Goal: Information Seeking & Learning: Learn about a topic

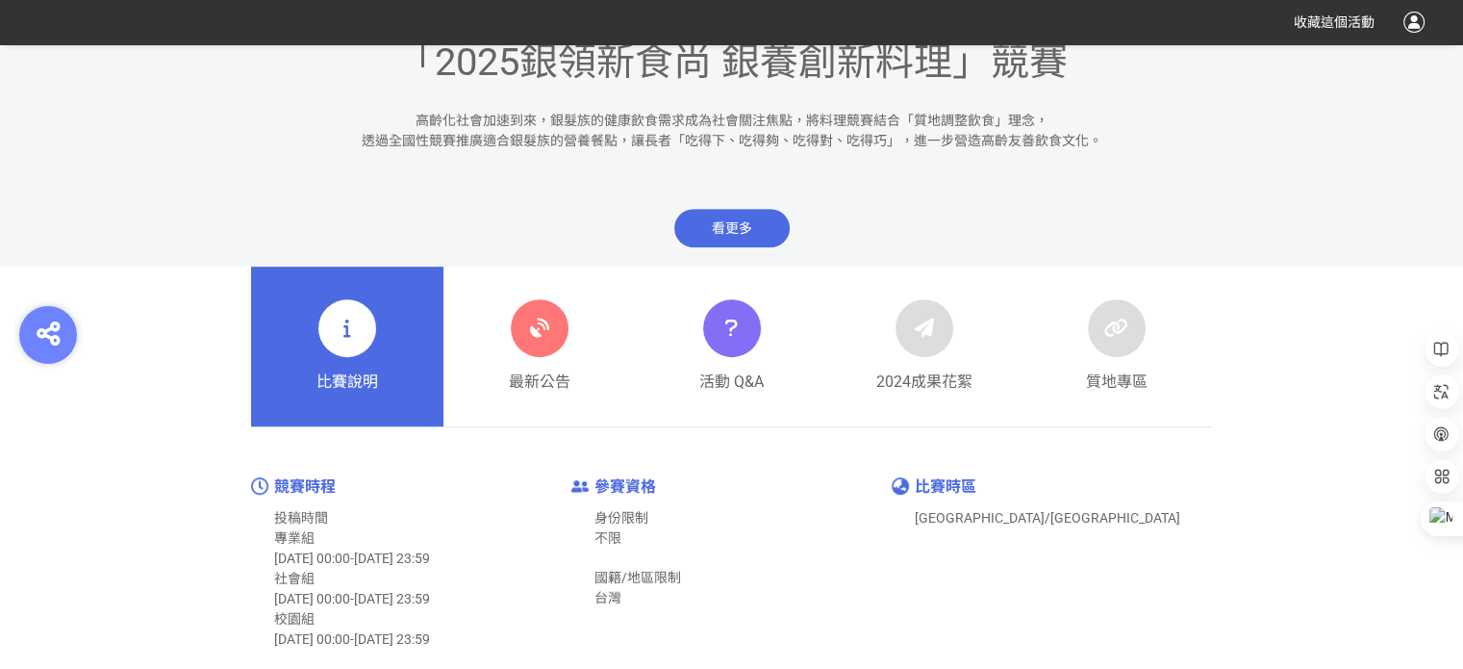
scroll to position [866, 0]
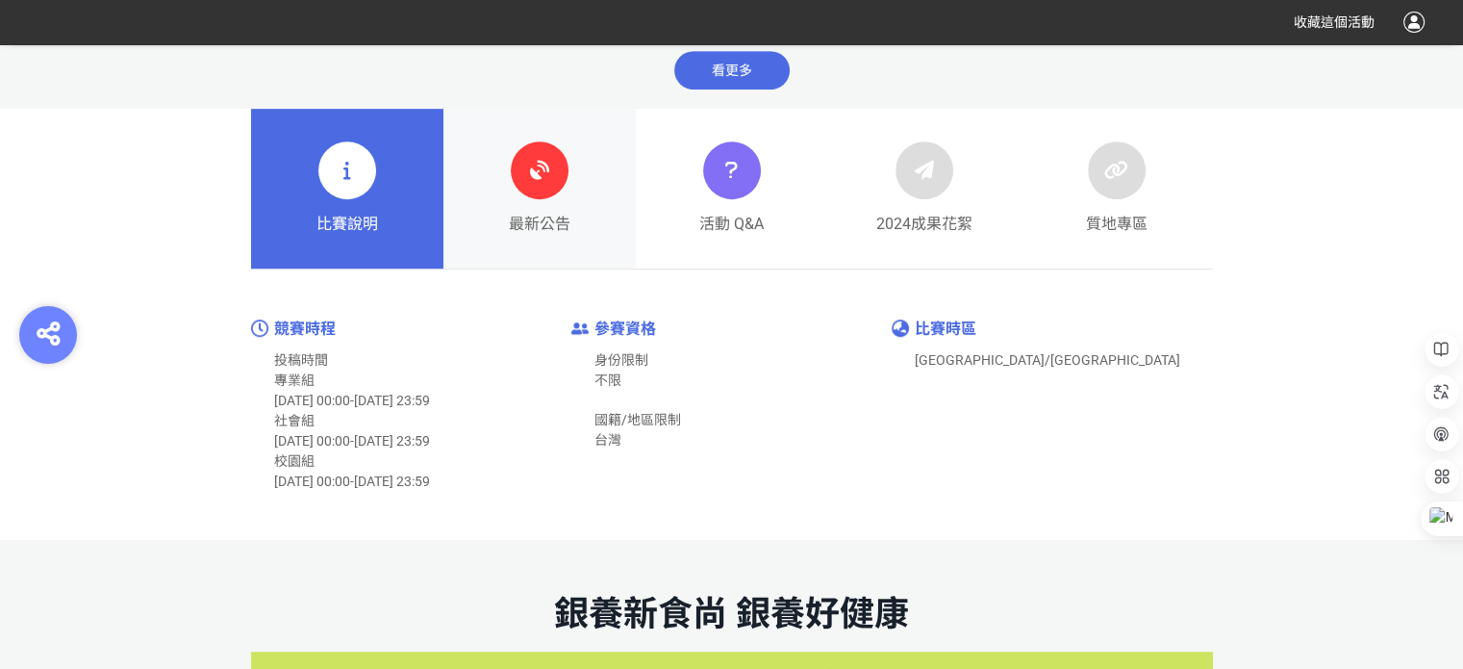
click at [546, 192] on div at bounding box center [540, 170] width 58 height 58
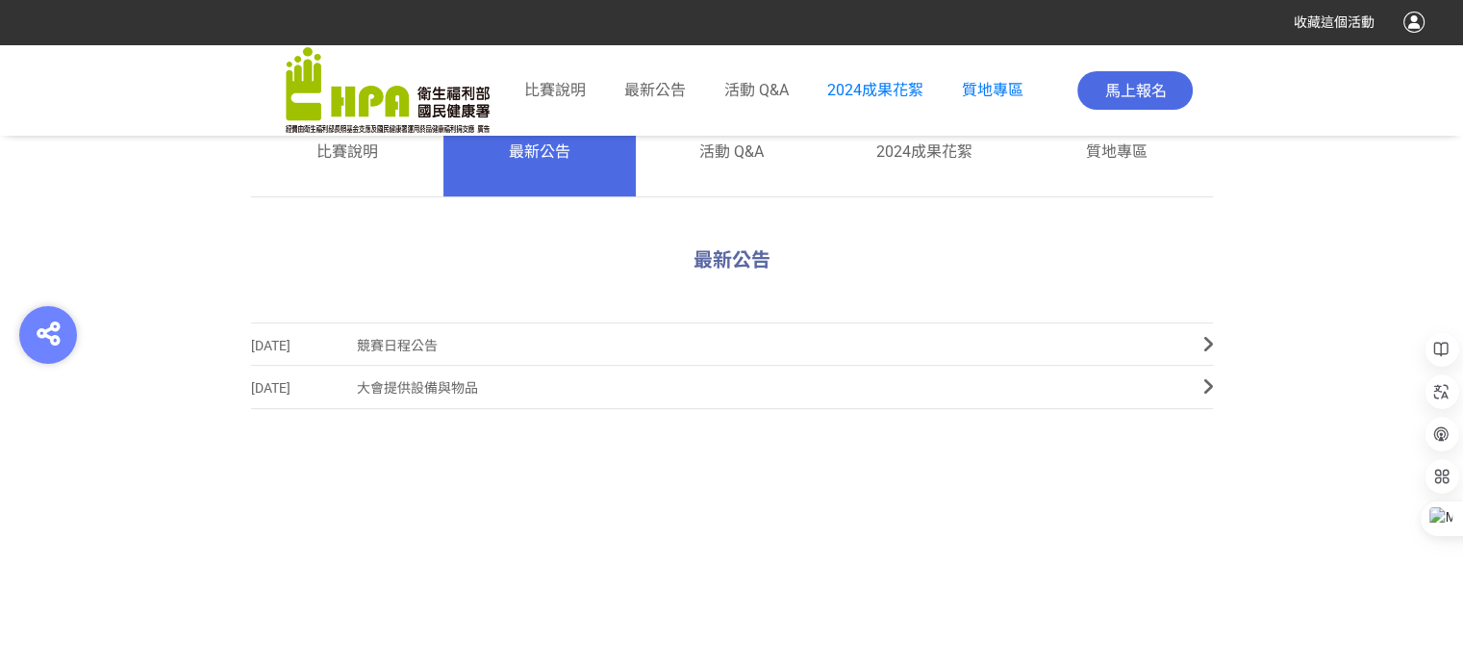
scroll to position [673, 0]
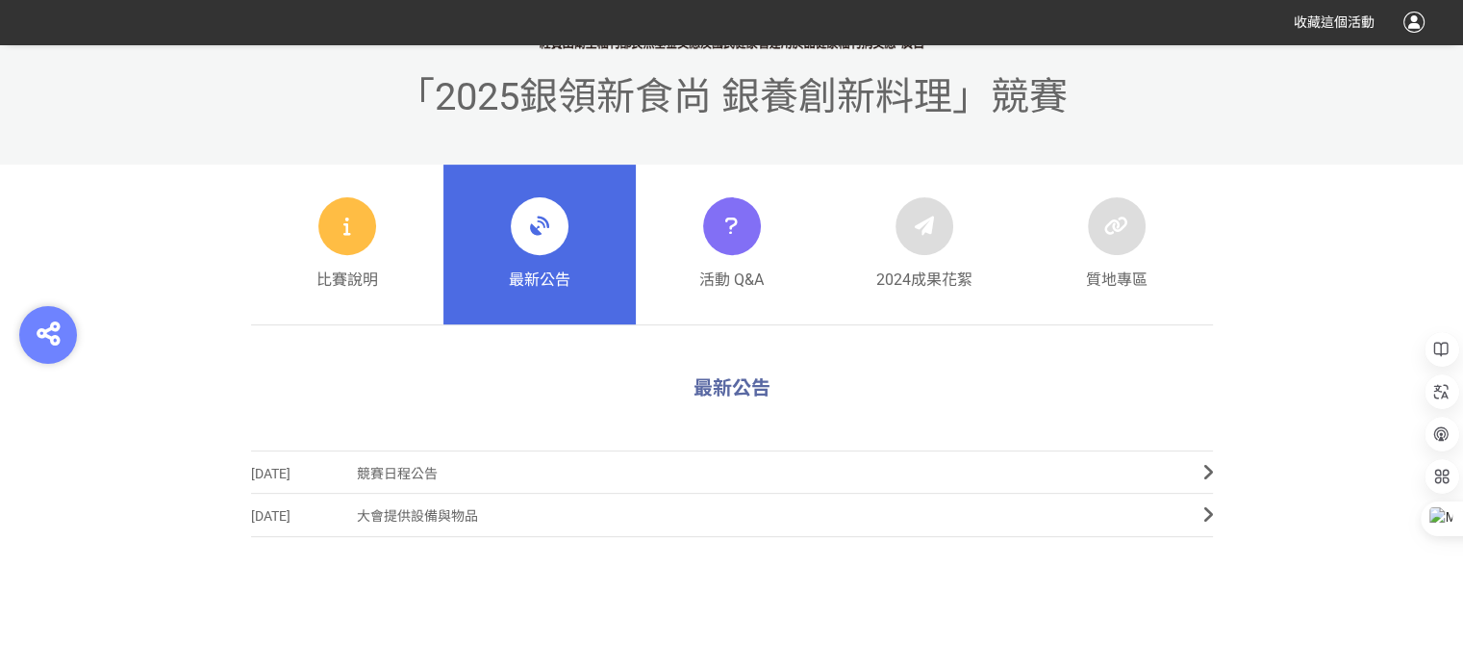
click at [417, 473] on span "競賽日程公告" at bounding box center [766, 473] width 818 height 43
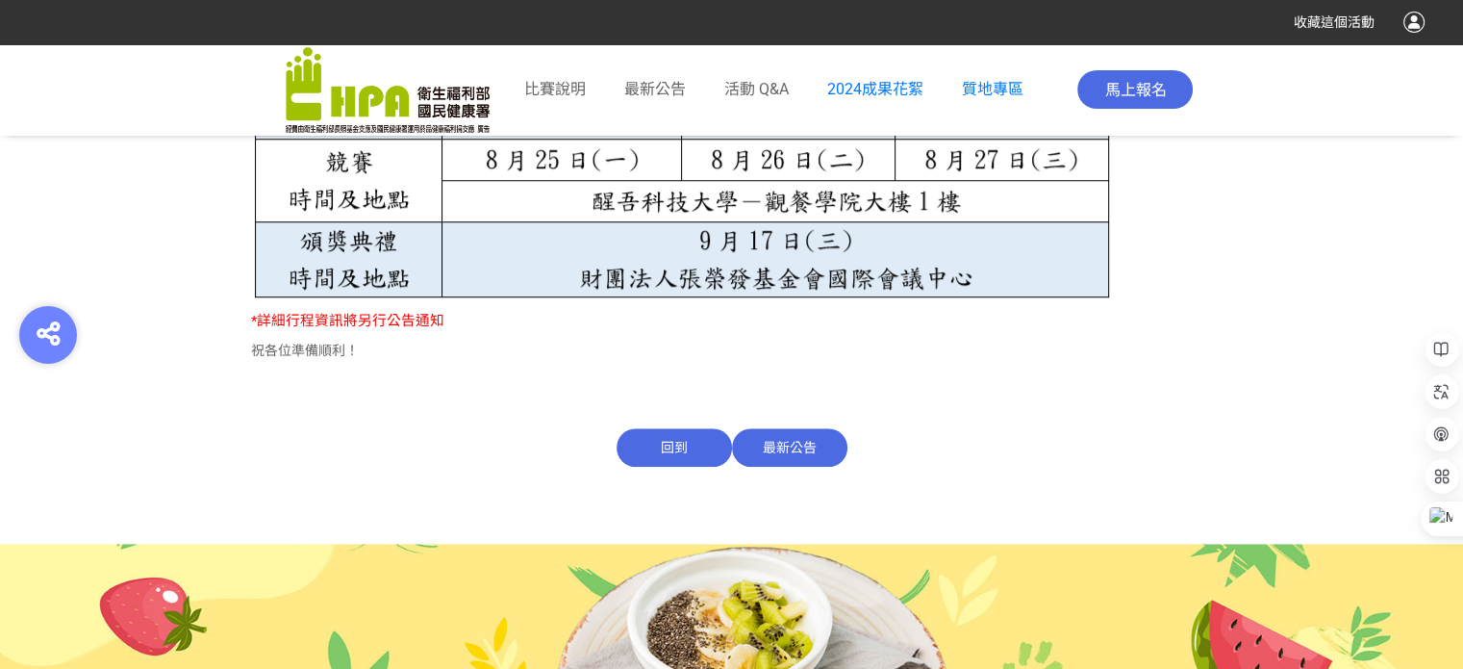
scroll to position [1488, 0]
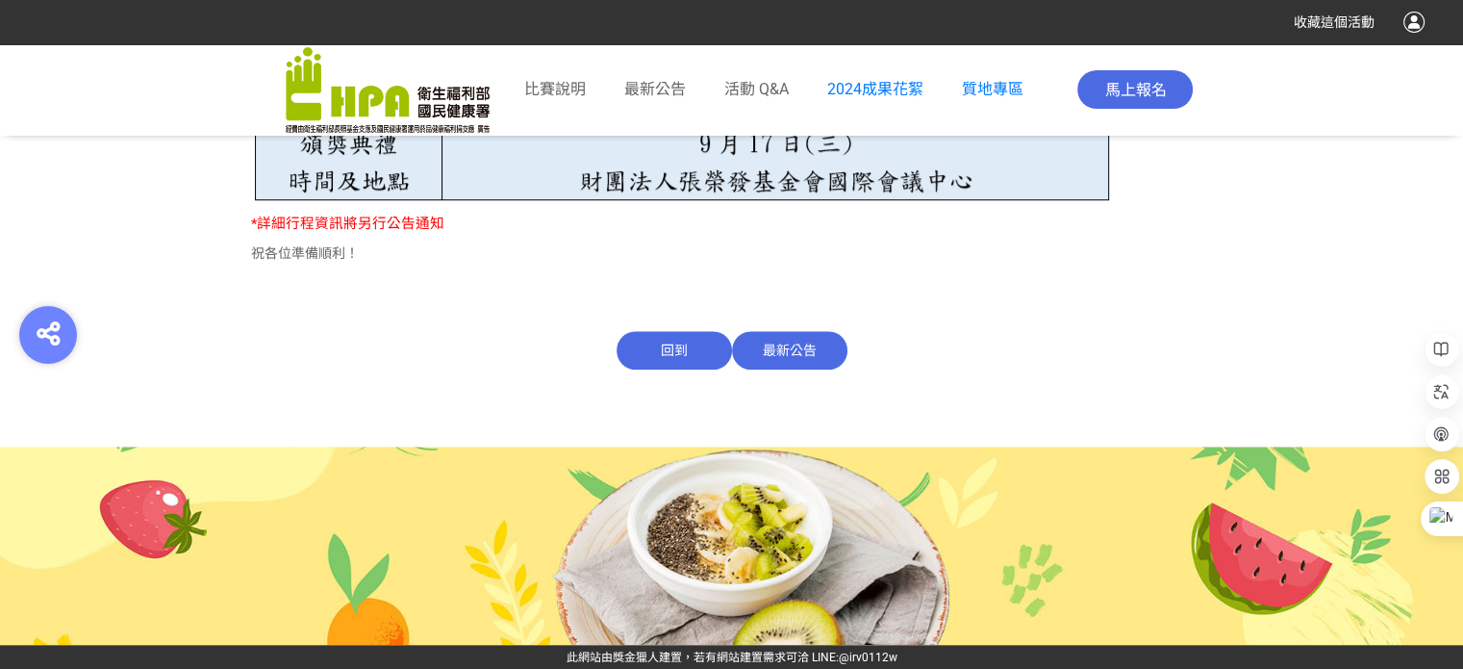
click at [781, 345] on span "最新公告" at bounding box center [789, 350] width 115 height 38
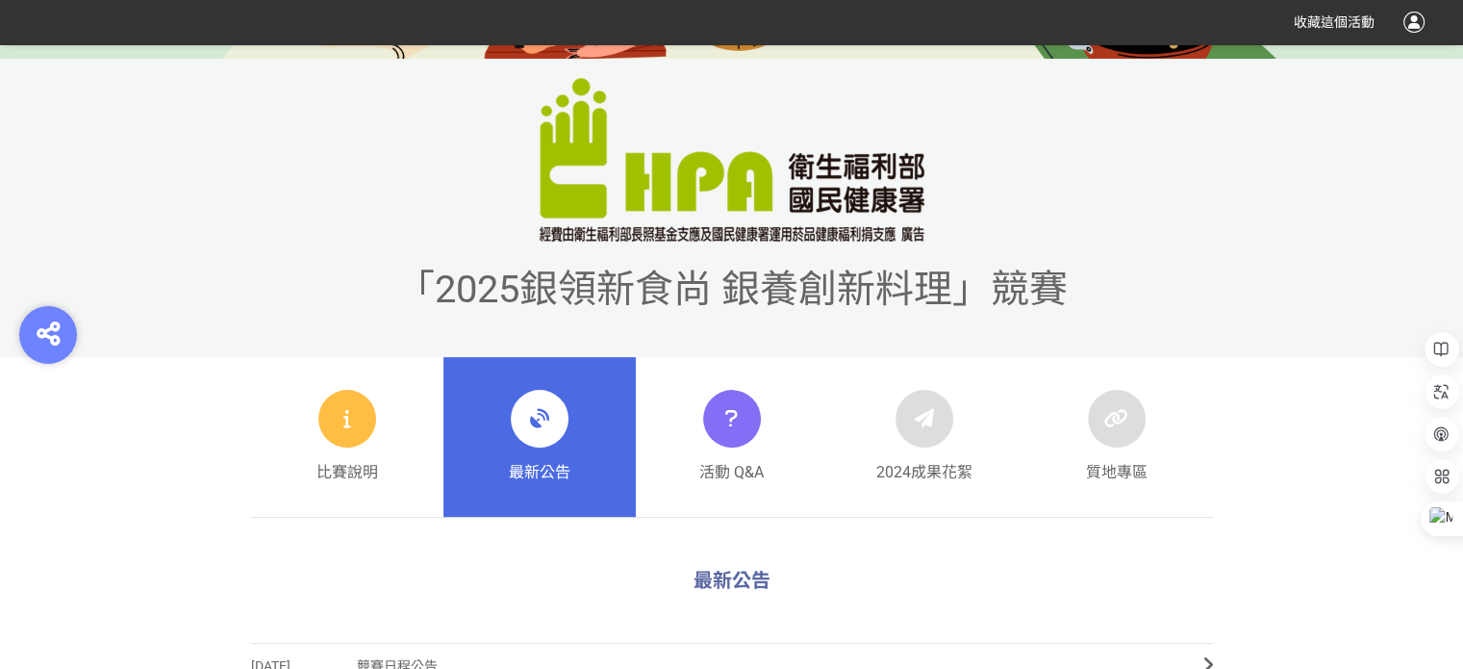
scroll to position [962, 0]
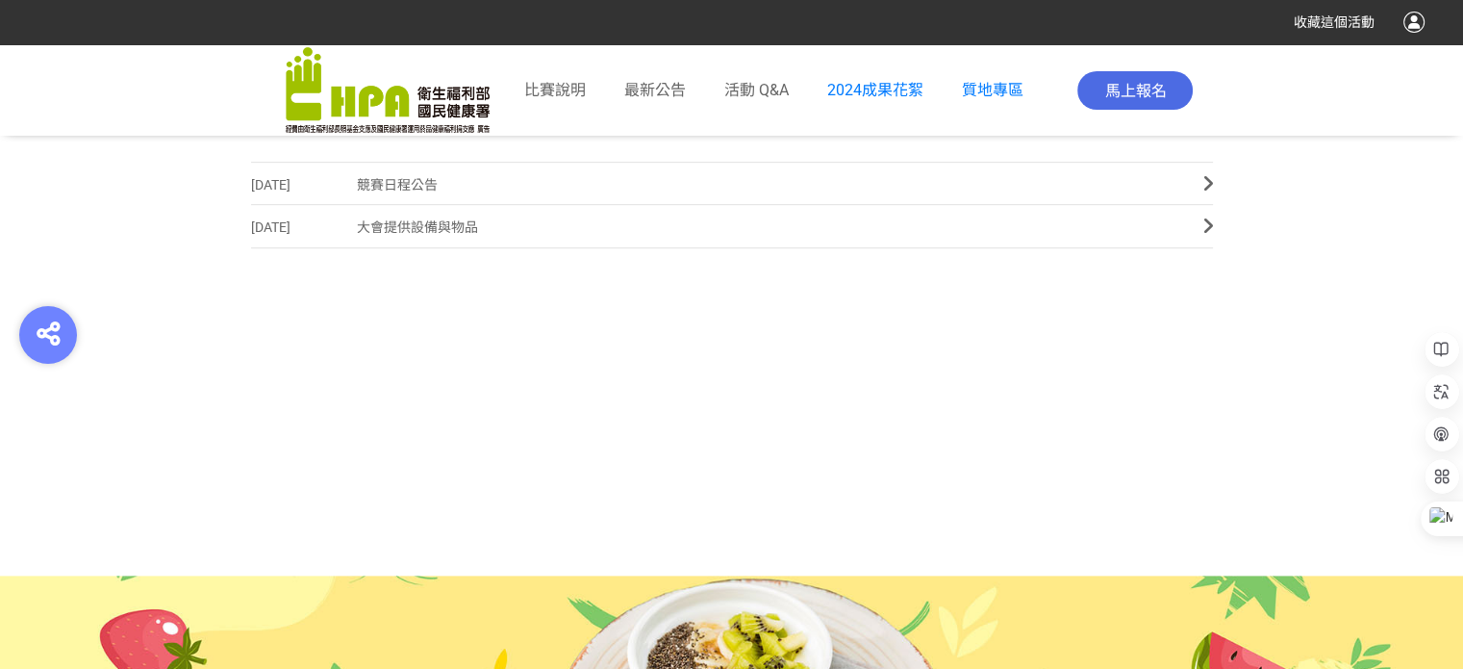
click at [404, 222] on span "大會提供設備與物品" at bounding box center [766, 227] width 818 height 43
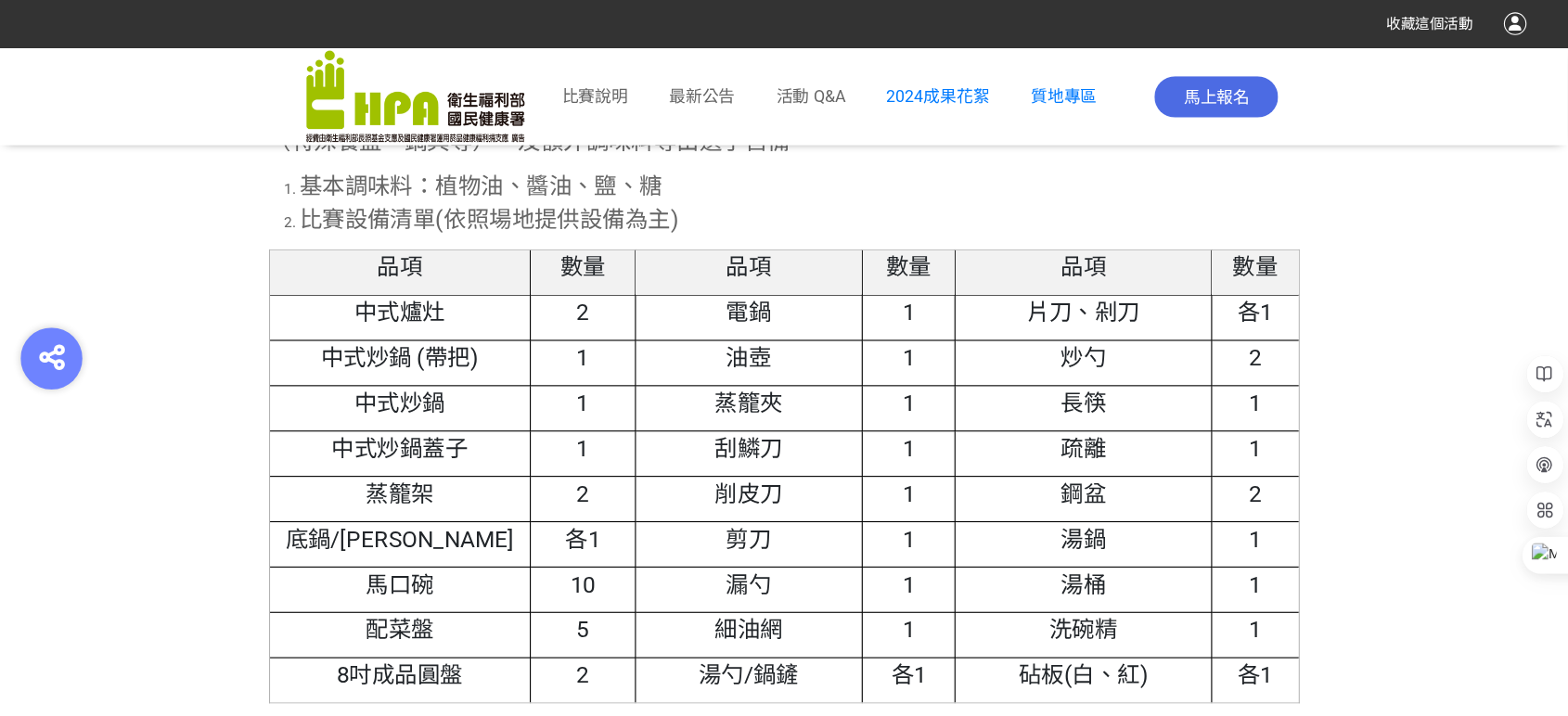
scroll to position [993, 0]
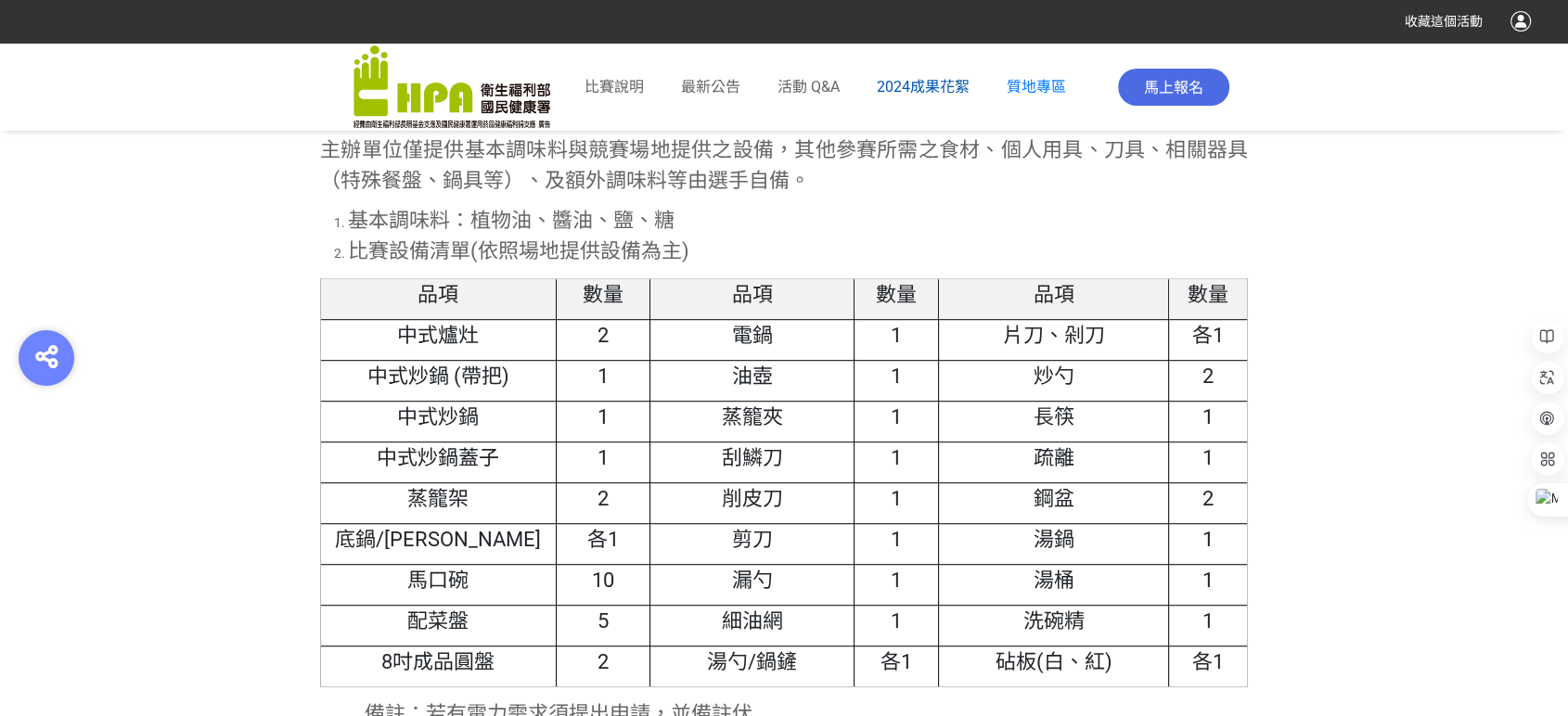
click at [932, 83] on span "2024成果花絮" at bounding box center [923, 87] width 93 height 17
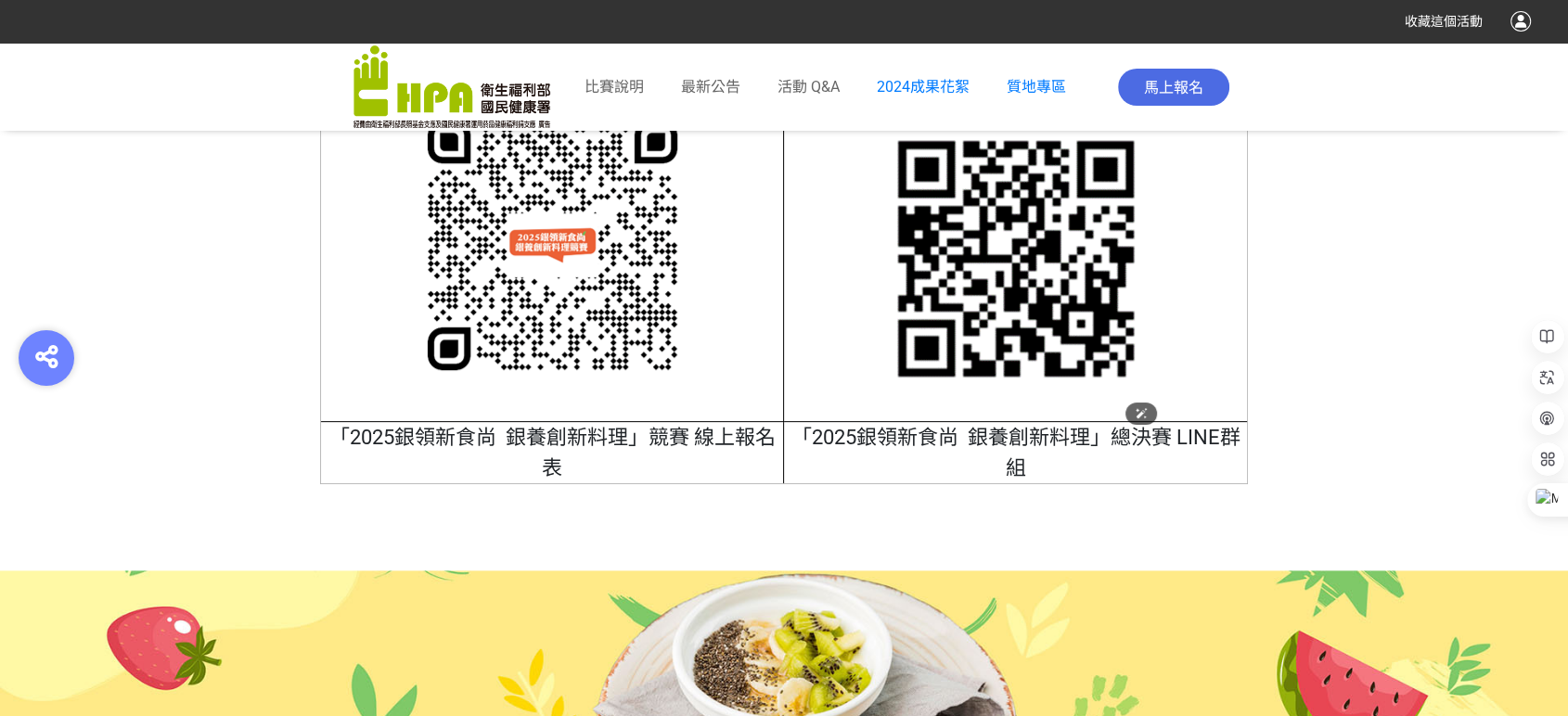
scroll to position [7401, 0]
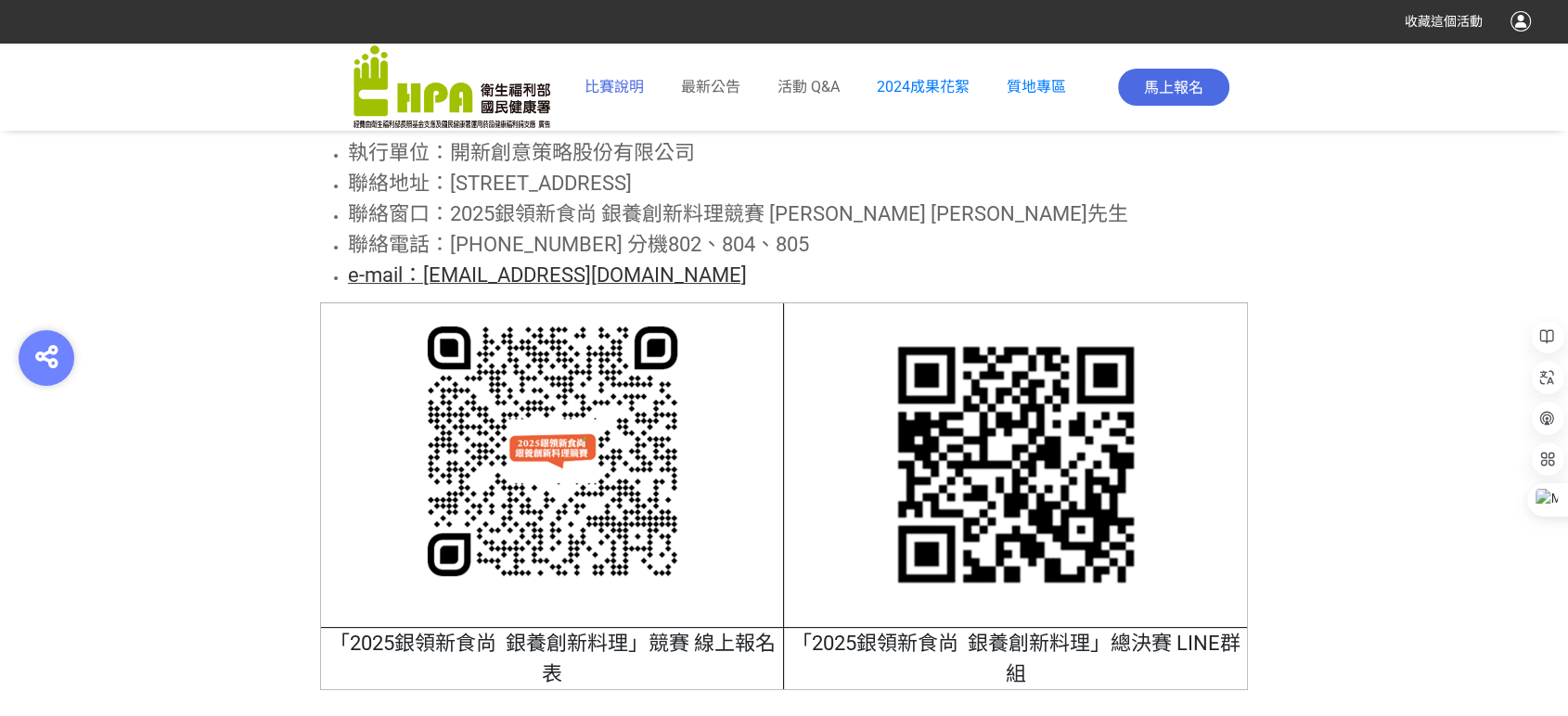
click at [636, 81] on span "比賽說明" at bounding box center [614, 87] width 60 height 17
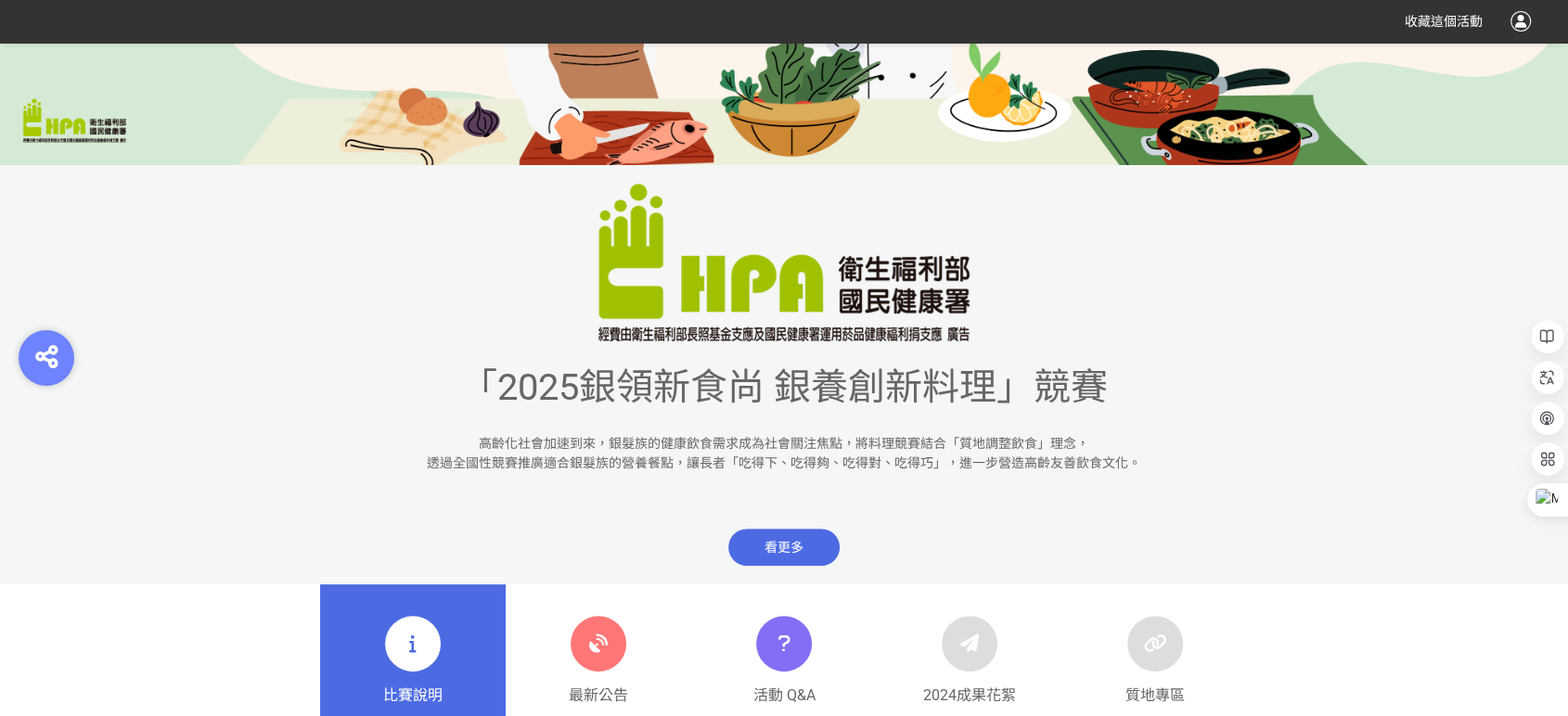
scroll to position [515, 0]
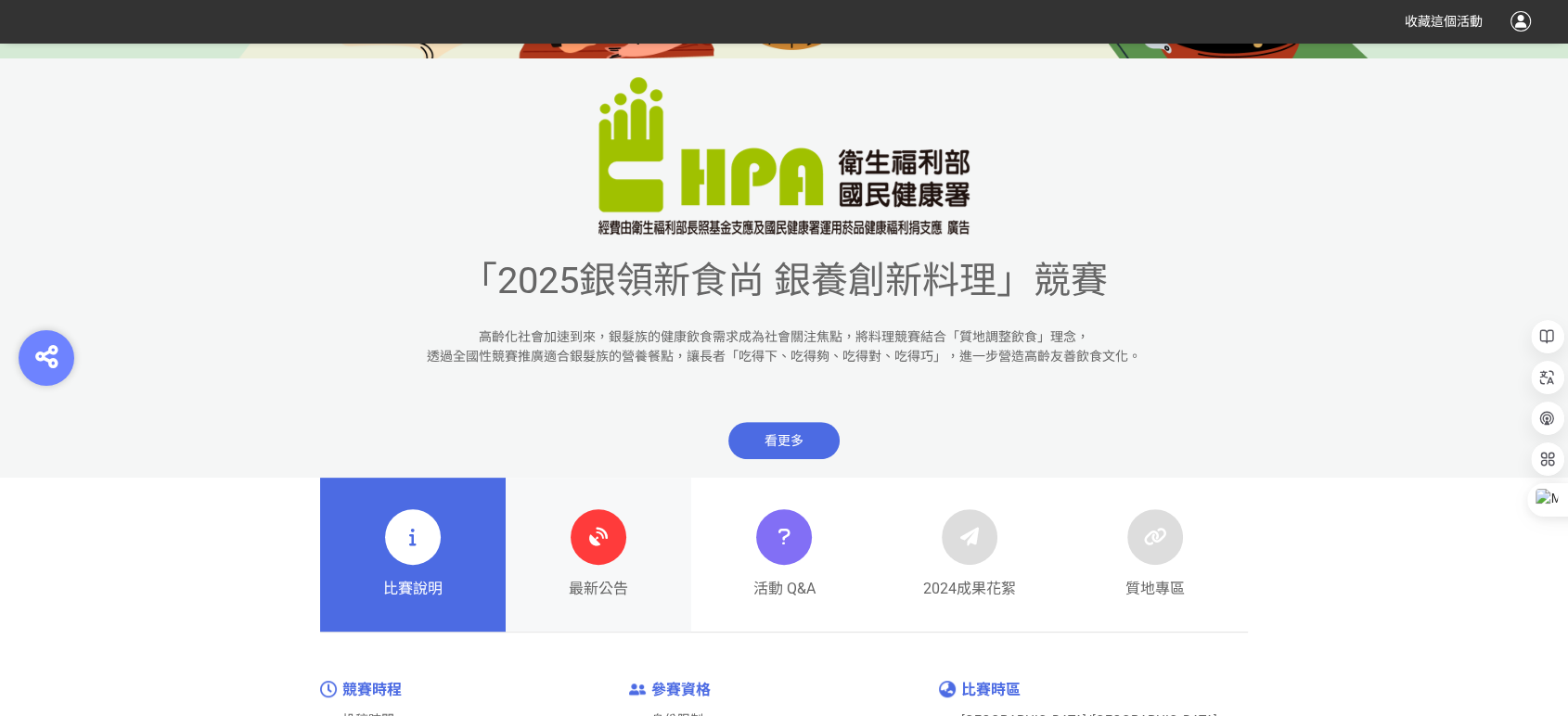
click at [608, 531] on icon at bounding box center [598, 537] width 34 height 34
